Goal: Transaction & Acquisition: Subscribe to service/newsletter

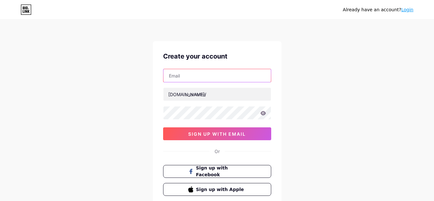
click at [180, 76] on input "text" at bounding box center [218, 75] width 108 height 13
paste input "[EMAIL_ADDRESS][DOMAIN_NAME]"
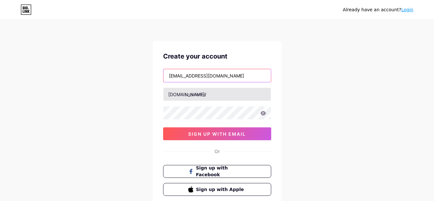
type input "[EMAIL_ADDRESS][DOMAIN_NAME]"
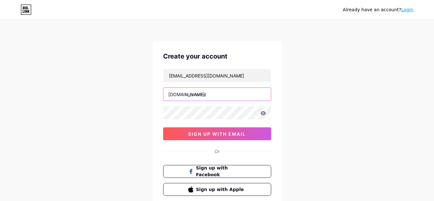
click at [195, 97] on input "text" at bounding box center [218, 94] width 108 height 13
type input "gfnytx01"
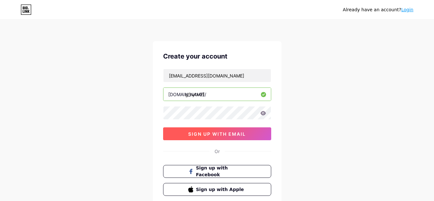
click at [212, 132] on span "sign up with email" at bounding box center [217, 133] width 58 height 5
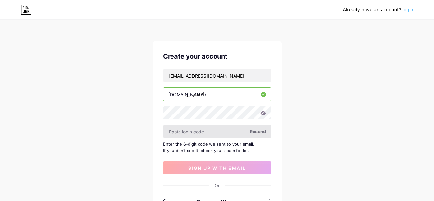
click at [185, 132] on input "text" at bounding box center [218, 131] width 108 height 13
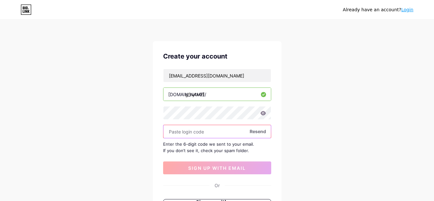
click at [176, 133] on input "text" at bounding box center [218, 131] width 108 height 13
paste input "633084"
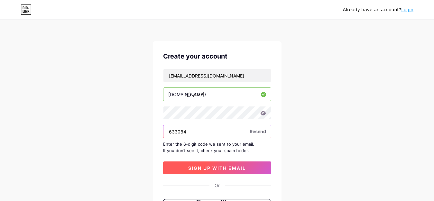
type input "633084"
click at [214, 167] on span "sign up with email" at bounding box center [217, 167] width 58 height 5
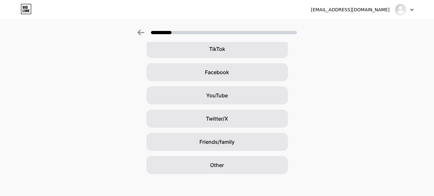
scroll to position [82, 0]
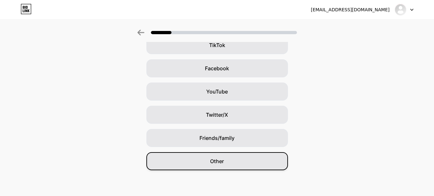
click at [211, 164] on div "Other" at bounding box center [217, 161] width 142 height 18
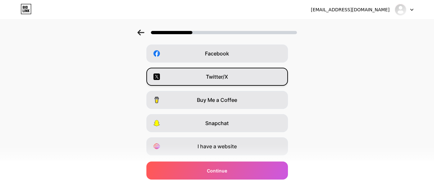
scroll to position [114, 0]
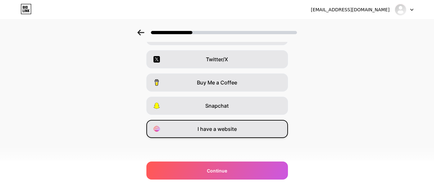
click at [221, 130] on span "I have a website" at bounding box center [217, 129] width 39 height 8
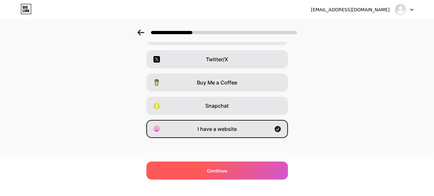
click at [211, 173] on span "Continue" at bounding box center [217, 170] width 20 height 7
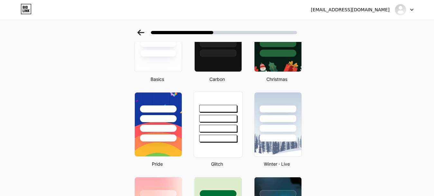
scroll to position [64, 0]
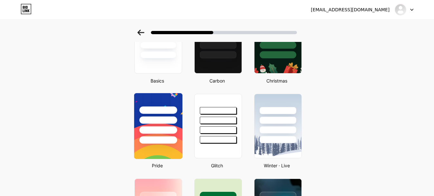
click at [161, 114] on div at bounding box center [158, 118] width 48 height 51
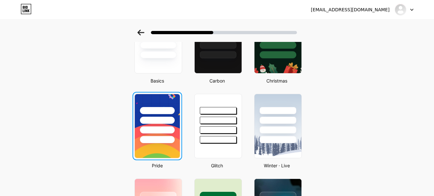
scroll to position [0, 0]
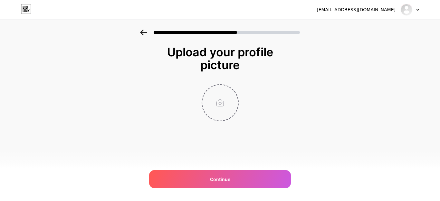
click at [219, 104] on input "file" at bounding box center [220, 103] width 36 height 36
type input "C:\fakepath\quotes2.webp"
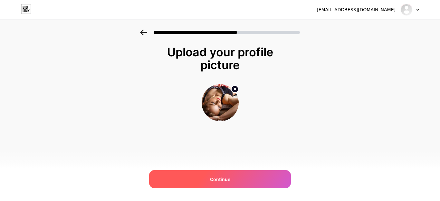
click at [227, 178] on span "Continue" at bounding box center [220, 179] width 20 height 7
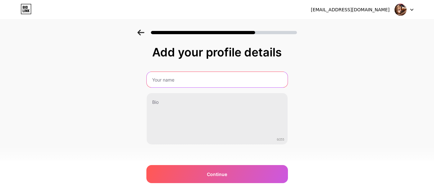
click at [172, 79] on input "text" at bounding box center [217, 79] width 141 height 15
paste input "Online Call Girl Service"
type input "Online Call Girl Service"
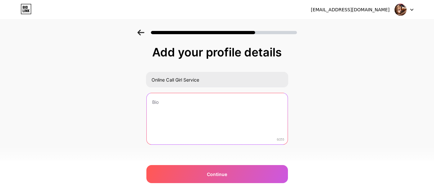
click at [167, 105] on textarea at bounding box center [217, 119] width 141 height 52
paste textarea "Men seek the company of attractive and stylish women, particularly call girls f…"
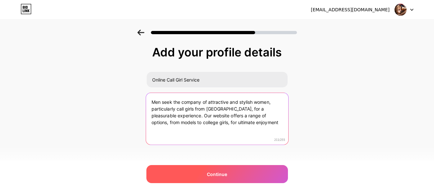
type textarea "Men seek the company of attractive and stylish women, particularly call girls f…"
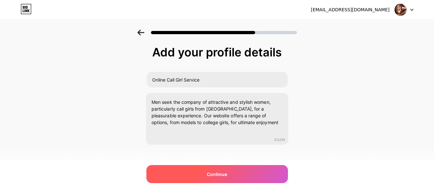
click at [216, 177] on span "Continue" at bounding box center [217, 174] width 20 height 7
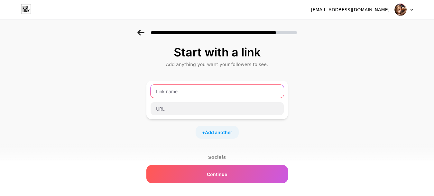
click at [178, 91] on input "text" at bounding box center [217, 91] width 133 height 13
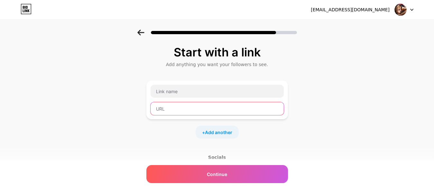
click at [174, 105] on input "text" at bounding box center [217, 108] width 133 height 13
paste input "https://indore.gfnyt.com/"
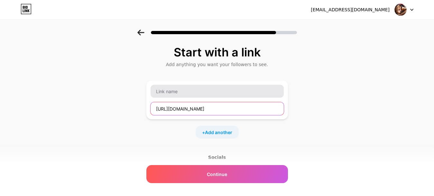
type input "https://indore.gfnyt.com/"
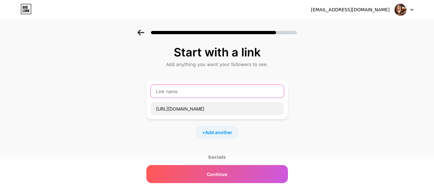
click at [178, 90] on input "text" at bounding box center [217, 91] width 133 height 13
paste input "Indore"
type input "Indore Call Girl"
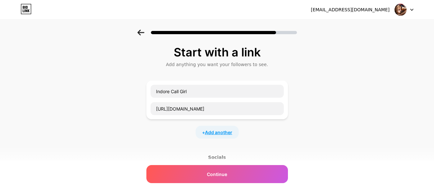
click at [220, 133] on span "Add another" at bounding box center [218, 132] width 27 height 7
click at [169, 140] on input "text" at bounding box center [217, 136] width 133 height 13
click at [175, 154] on input "text" at bounding box center [217, 153] width 133 height 13
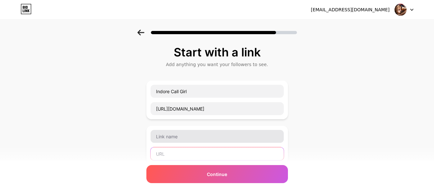
paste input "https://pune.gfnyt.com/"
type input "https://pune.gfnyt.com/"
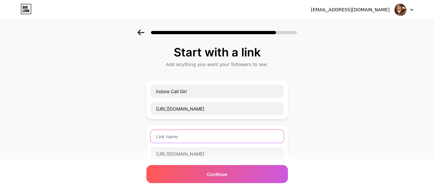
click at [175, 134] on input "text" at bounding box center [217, 136] width 133 height 13
paste input "Pune"
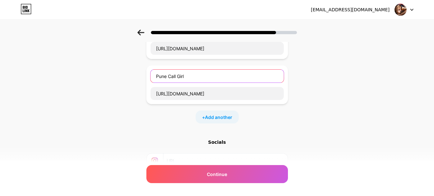
scroll to position [64, 0]
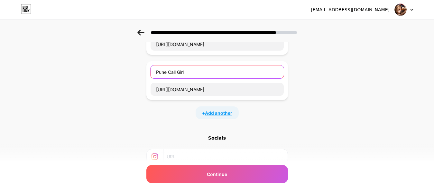
type input "Pune Call Girl"
click at [219, 115] on span "Add another" at bounding box center [218, 112] width 27 height 7
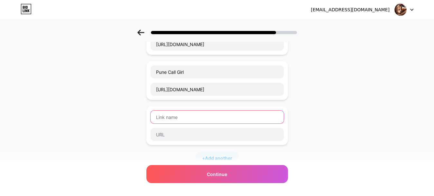
click at [174, 119] on input "text" at bounding box center [217, 116] width 133 height 13
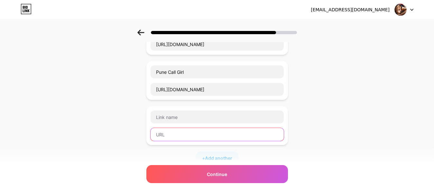
click at [169, 131] on input "text" at bounding box center [217, 134] width 133 height 13
paste input "https://hyderabad.gfnyt.com/"
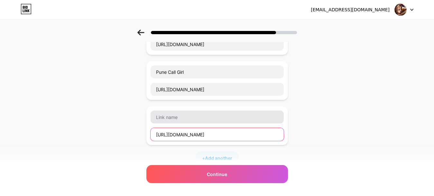
type input "https://hyderabad.gfnyt.com/"
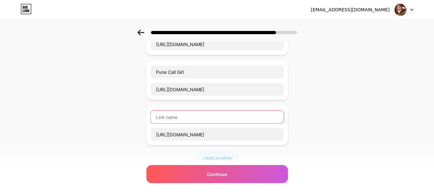
click at [171, 110] on input "text" at bounding box center [217, 116] width 133 height 13
paste input "Hyderabad"
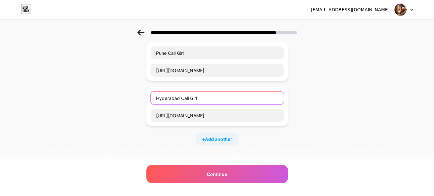
scroll to position [97, 0]
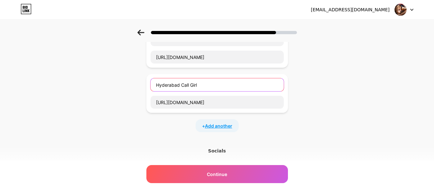
type input "Hyderabad Call Girl"
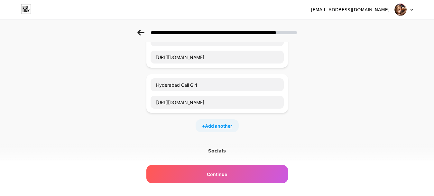
click at [217, 128] on span "Add another" at bounding box center [218, 125] width 27 height 7
click at [171, 145] on input "text" at bounding box center [217, 147] width 133 height 13
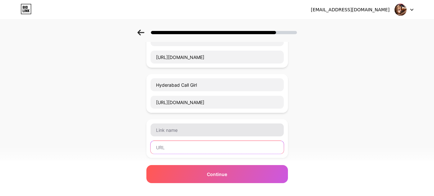
paste input "https://lucknow.gfnyt.com/"
type input "https://lucknow.gfnyt.com/"
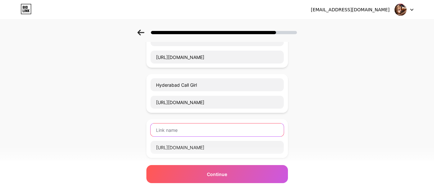
click at [179, 126] on input "text" at bounding box center [217, 129] width 133 height 13
paste input "Lucknow"
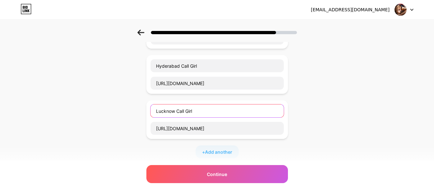
scroll to position [161, 0]
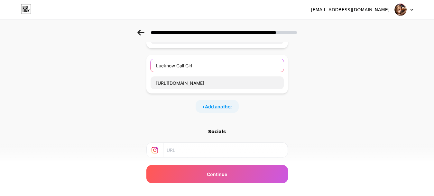
type input "Lucknow Call Girl"
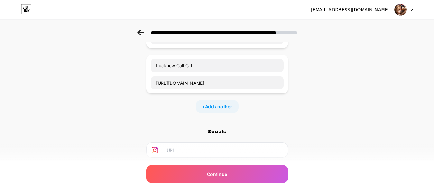
click at [219, 108] on span "Add another" at bounding box center [218, 106] width 27 height 7
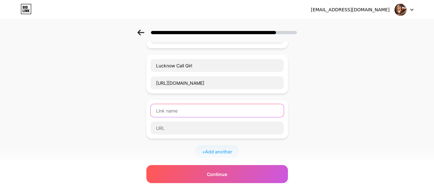
click at [170, 113] on input "text" at bounding box center [217, 110] width 133 height 13
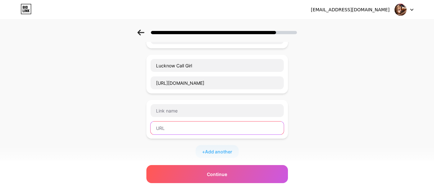
click at [175, 126] on input "text" at bounding box center [217, 127] width 133 height 13
paste input "https://jaipur.gfnyt.com/"
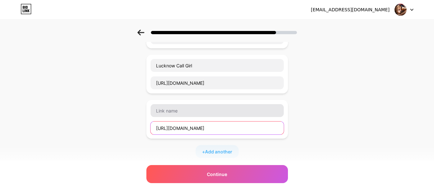
type input "https://jaipur.gfnyt.com/"
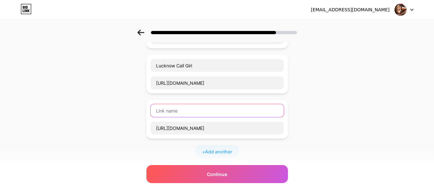
click at [169, 111] on input "text" at bounding box center [217, 110] width 133 height 13
paste input "Jaipur"
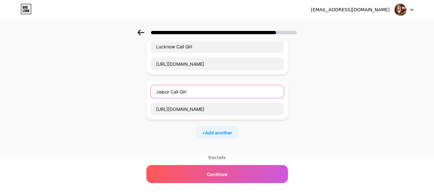
scroll to position [193, 0]
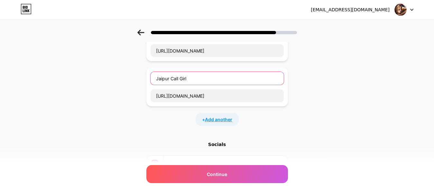
type input "Jaipur Call Girl"
click at [221, 122] on span "Add another" at bounding box center [218, 119] width 27 height 7
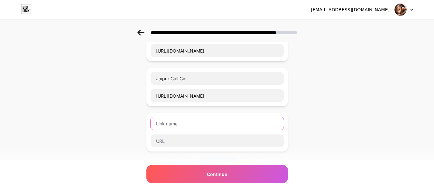
click at [175, 122] on input "text" at bounding box center [217, 123] width 133 height 13
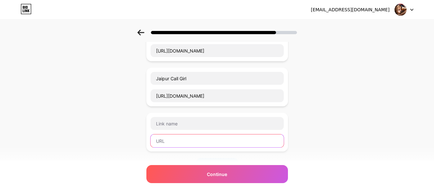
click at [172, 143] on input "text" at bounding box center [217, 140] width 133 height 13
paste input "https://gurgaon.gfnyt.com/"
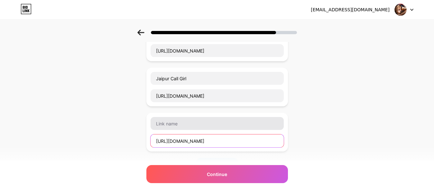
type input "https://gurgaon.gfnyt.com/"
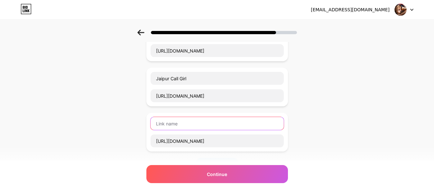
click at [172, 122] on input "text" at bounding box center [217, 123] width 133 height 13
paste input "Gurgaon"
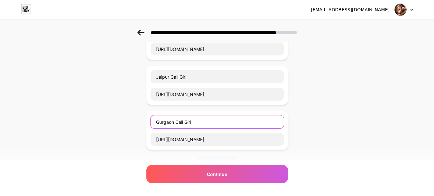
scroll to position [225, 0]
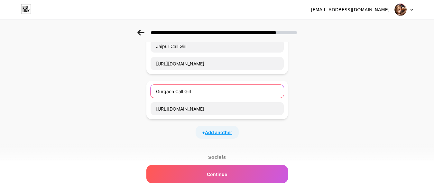
type input "Gurgaon Call Girl"
click at [223, 134] on span "Add another" at bounding box center [218, 132] width 27 height 7
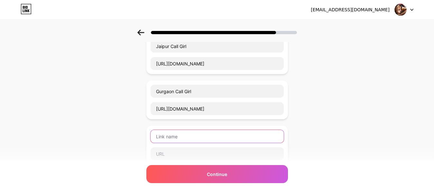
click at [164, 142] on input "text" at bounding box center [217, 136] width 133 height 13
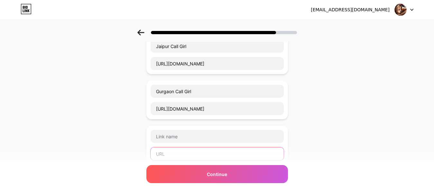
click at [165, 157] on input "text" at bounding box center [217, 153] width 133 height 13
paste input "https://ahmedabad.gfnyt.com/"
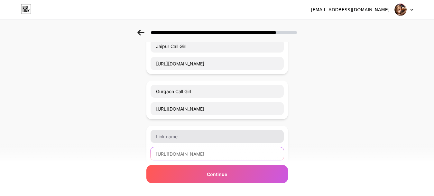
type input "https://ahmedabad.gfnyt.com/"
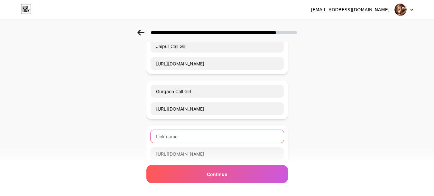
click at [175, 137] on input "text" at bounding box center [217, 136] width 133 height 13
paste input "Ahmedabad"
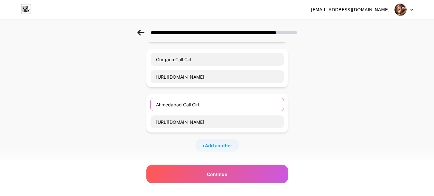
scroll to position [258, 0]
type input "Ahmedabad Call Girl"
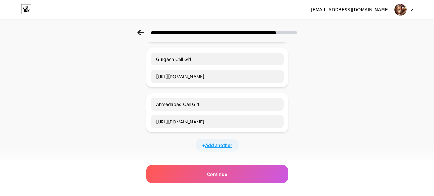
click at [220, 147] on span "Add another" at bounding box center [218, 145] width 27 height 7
click at [173, 151] on input "text" at bounding box center [217, 149] width 133 height 13
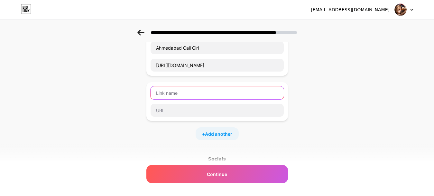
scroll to position [322, 0]
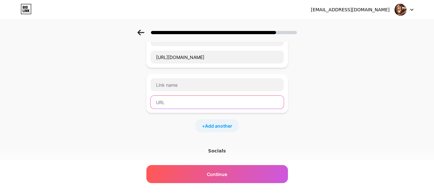
click at [162, 103] on input "text" at bounding box center [217, 102] width 133 height 13
paste input "https://delhi.gfnyt.com/"
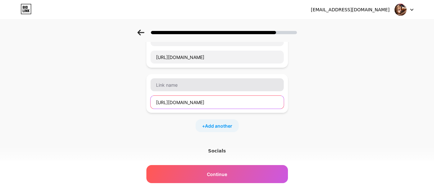
type input "https://delhi.gfnyt.com/"
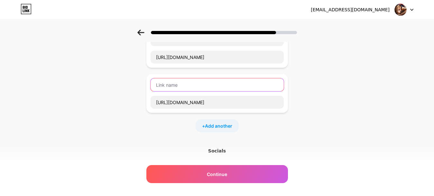
click at [180, 87] on input "text" at bounding box center [217, 84] width 133 height 13
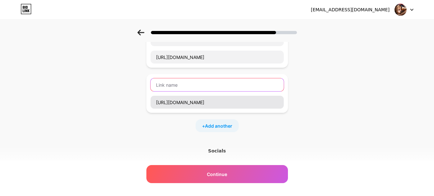
paste input "Delhi"
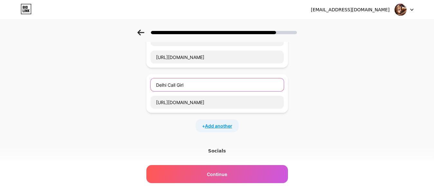
type input "Delhi Call Girl"
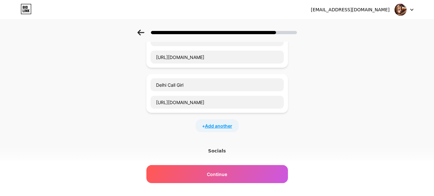
click at [217, 123] on span "Add another" at bounding box center [218, 125] width 27 height 7
click at [171, 143] on input "text" at bounding box center [217, 147] width 133 height 13
paste input "https://bangalore.gfnyt.com/"
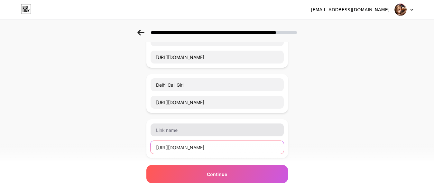
type input "https://bangalore.gfnyt.com/"
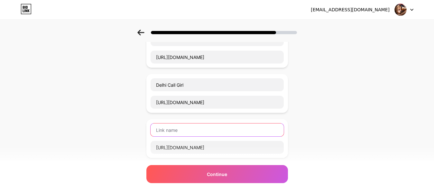
click at [174, 133] on input "text" at bounding box center [217, 129] width 133 height 13
paste input "Bangalore"
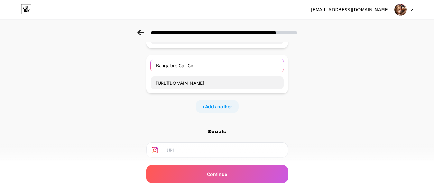
type input "Bangalore Call Girl"
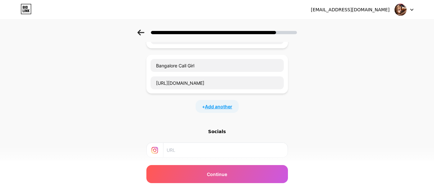
click at [214, 107] on span "Add another" at bounding box center [218, 106] width 27 height 7
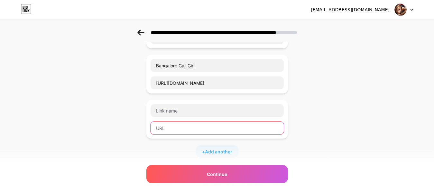
click at [166, 127] on input "text" at bounding box center [217, 127] width 133 height 13
paste input "https://kolkata.gfnyt.com/"
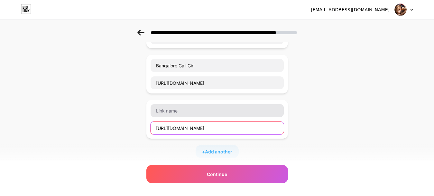
type input "https://kolkata.gfnyt.com/"
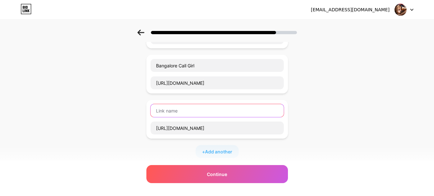
click at [172, 110] on input "text" at bounding box center [217, 110] width 133 height 13
paste input "Kolkata"
type input "Kolkata Call Girl"
click at [221, 150] on span "Add another" at bounding box center [218, 151] width 27 height 7
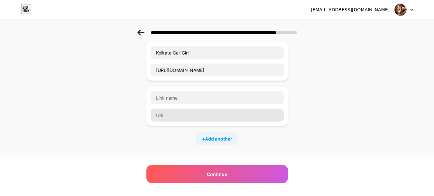
scroll to position [451, 0]
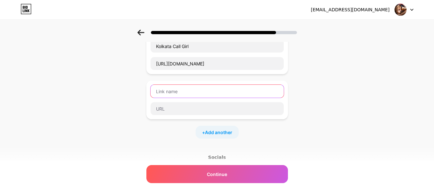
click at [178, 90] on input "text" at bounding box center [217, 91] width 133 height 13
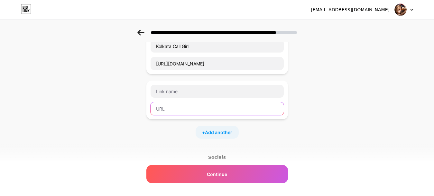
click at [174, 110] on input "text" at bounding box center [217, 108] width 133 height 13
paste input "https://gfnyt.com/call-girls/maharashtra/navi-mumbai/"
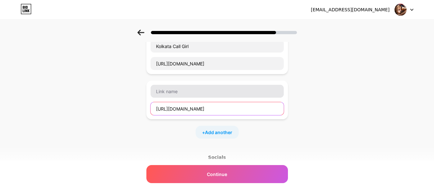
type input "https://gfnyt.com/call-girls/maharashtra/navi-mumbai/"
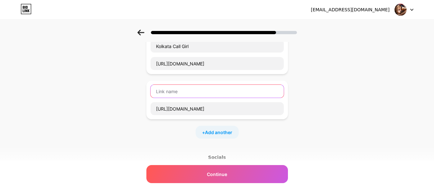
click at [177, 92] on input "text" at bounding box center [217, 91] width 133 height 13
paste input "Navi Mumbai"
type input "Navi Mumbai Call Girl"
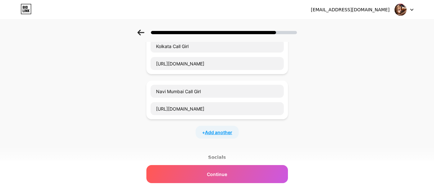
click at [216, 132] on span "Add another" at bounding box center [218, 132] width 27 height 7
click at [167, 154] on input "text" at bounding box center [217, 153] width 133 height 13
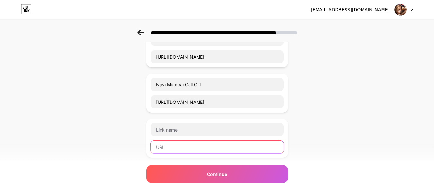
scroll to position [483, 0]
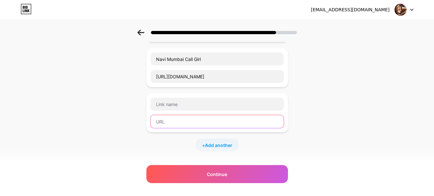
paste input "https://gfnyt.com/call-girls/maharashtra/andheri/"
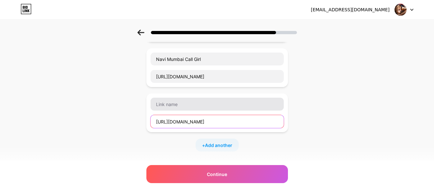
type input "https://gfnyt.com/call-girls/maharashtra/andheri/"
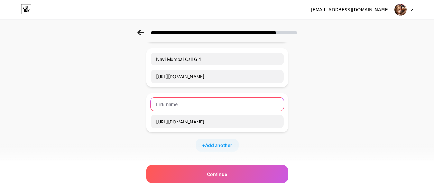
click at [180, 103] on input "text" at bounding box center [217, 104] width 133 height 13
paste input "Andheri"
type input "Andheri Call Girl"
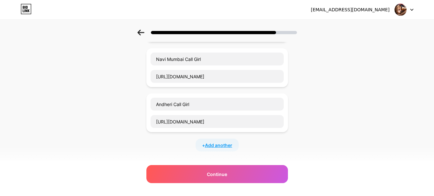
click at [215, 146] on span "Add another" at bounding box center [218, 145] width 27 height 7
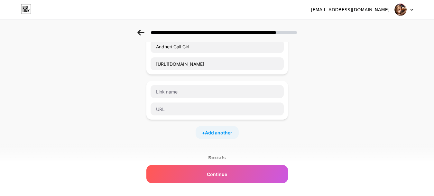
scroll to position [547, 0]
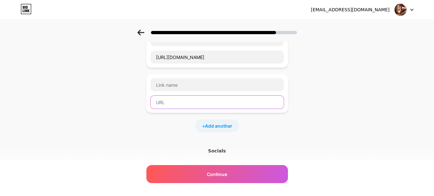
click at [173, 101] on input "text" at bounding box center [217, 102] width 133 height 13
paste input "https://hazaribagh.gfnyt.com/"
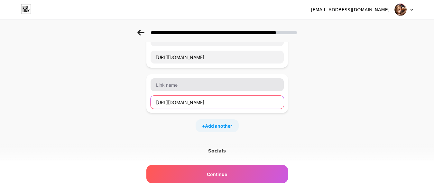
type input "https://hazaribagh.gfnyt.com/"
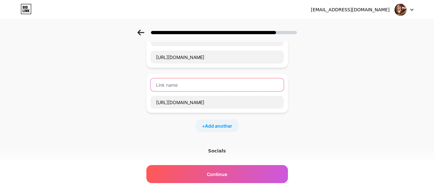
click at [172, 85] on input "text" at bounding box center [217, 84] width 133 height 13
paste input "Hazaribagh"
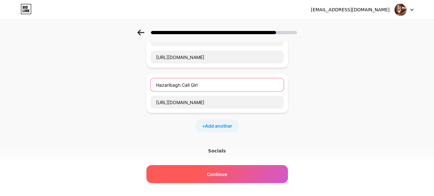
type input "Hazaribagh Call Girl"
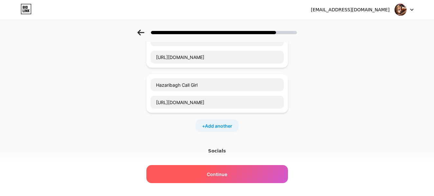
click at [216, 175] on span "Continue" at bounding box center [217, 174] width 20 height 7
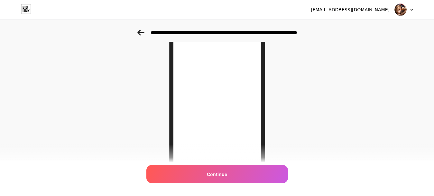
scroll to position [64, 0]
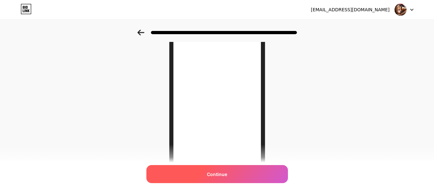
click at [219, 175] on span "Continue" at bounding box center [217, 174] width 20 height 7
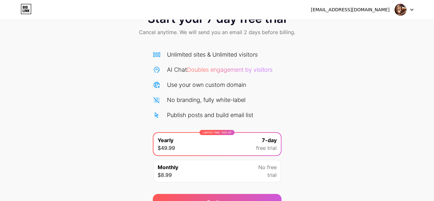
scroll to position [58, 0]
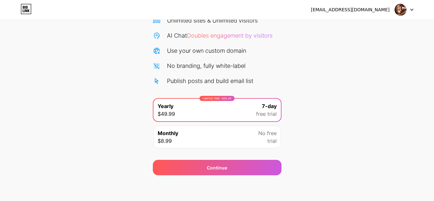
click at [402, 11] on img at bounding box center [401, 10] width 12 height 12
click at [370, 12] on div "[EMAIL_ADDRESS][DOMAIN_NAME]" at bounding box center [350, 9] width 79 height 7
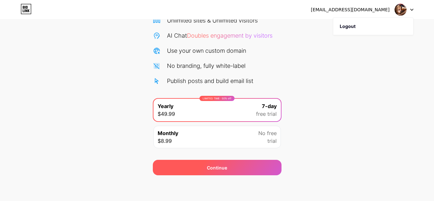
click at [218, 167] on div "Continue" at bounding box center [217, 168] width 20 height 7
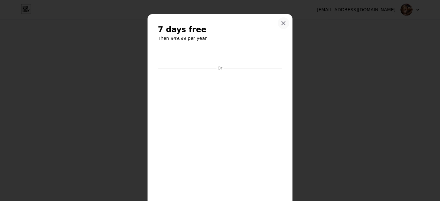
click at [282, 23] on icon at bounding box center [284, 24] width 4 height 4
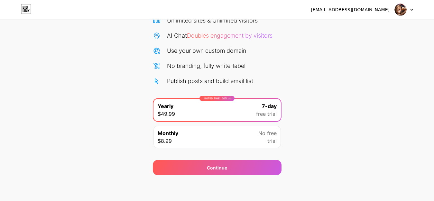
click at [406, 11] on img at bounding box center [401, 10] width 12 height 12
click at [366, 8] on div "[EMAIL_ADDRESS][DOMAIN_NAME]" at bounding box center [350, 9] width 79 height 7
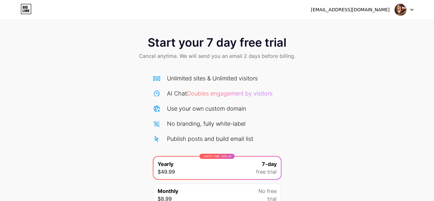
click at [402, 9] on img at bounding box center [401, 10] width 12 height 12
click at [364, 11] on div "[EMAIL_ADDRESS][DOMAIN_NAME]" at bounding box center [350, 9] width 79 height 7
click at [29, 9] on icon at bounding box center [26, 9] width 11 height 10
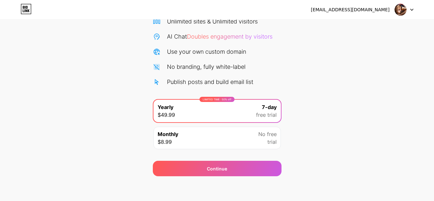
scroll to position [58, 0]
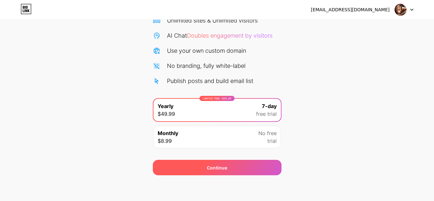
click at [211, 167] on div "Continue" at bounding box center [217, 168] width 20 height 7
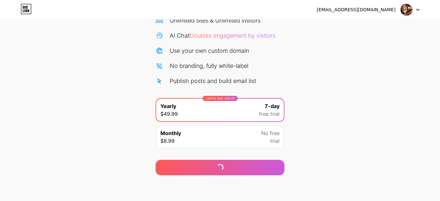
click at [277, 132] on span "No free" at bounding box center [270, 133] width 18 height 8
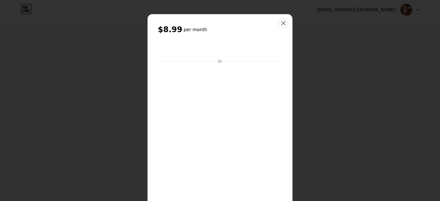
click at [282, 24] on icon at bounding box center [284, 24] width 4 height 4
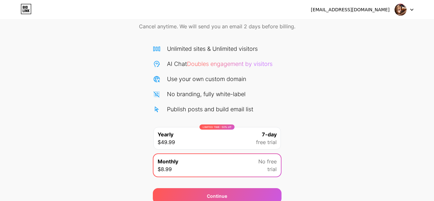
scroll to position [0, 0]
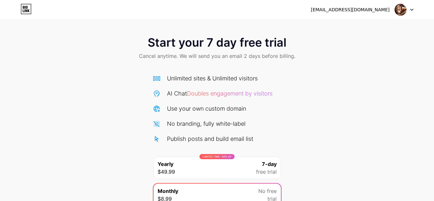
click at [411, 10] on icon at bounding box center [412, 10] width 3 height 2
click at [364, 13] on div "[EMAIL_ADDRESS][DOMAIN_NAME]" at bounding box center [350, 9] width 79 height 7
click at [363, 11] on div "[EMAIL_ADDRESS][DOMAIN_NAME]" at bounding box center [350, 9] width 79 height 7
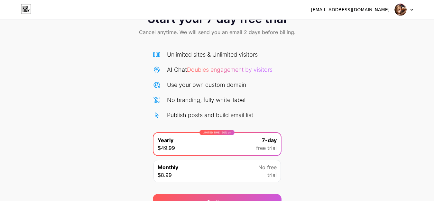
scroll to position [58, 0]
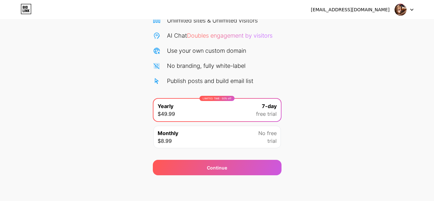
click at [265, 114] on span "free trial" at bounding box center [266, 114] width 21 height 8
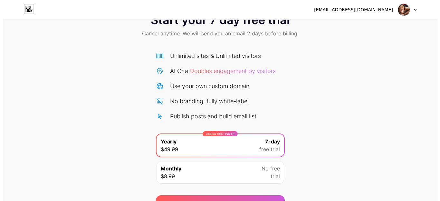
scroll to position [58, 0]
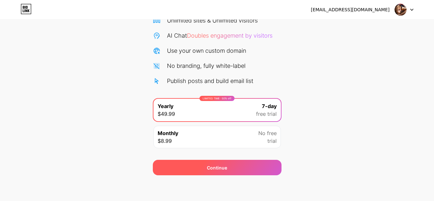
click at [215, 171] on div "Continue" at bounding box center [217, 168] width 20 height 7
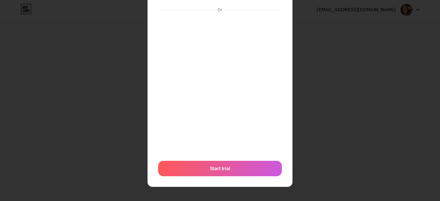
scroll to position [0, 0]
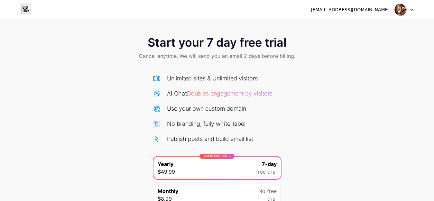
click at [411, 12] on div at bounding box center [404, 10] width 19 height 12
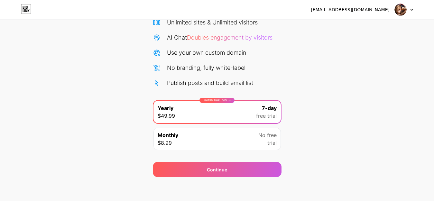
scroll to position [58, 0]
